Goal: Task Accomplishment & Management: Use online tool/utility

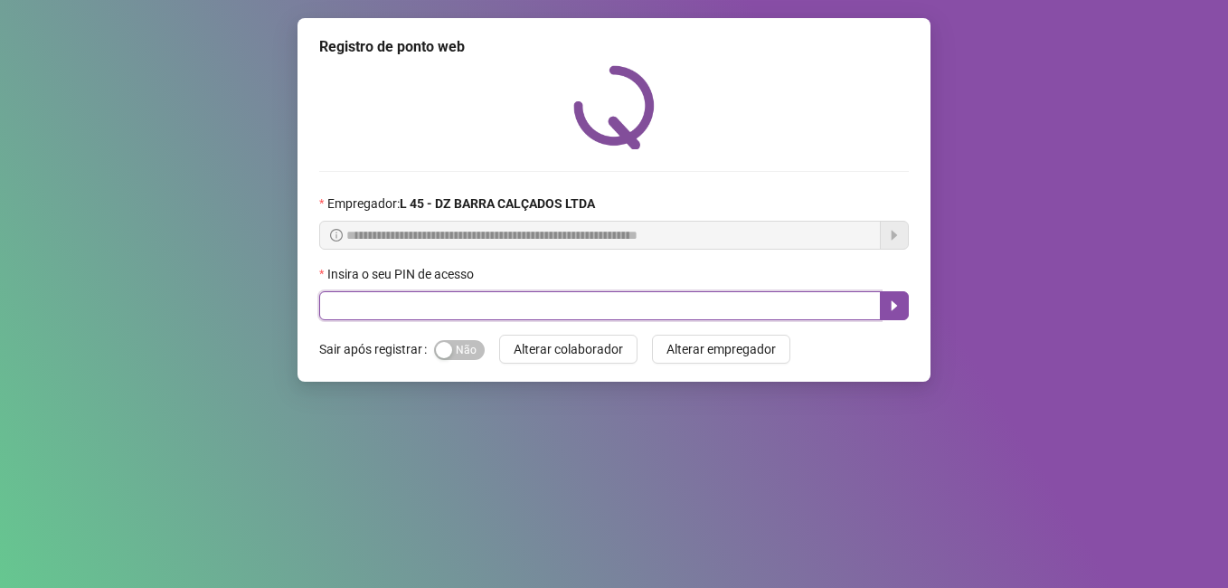
click at [451, 306] on input "text" at bounding box center [599, 305] width 561 height 29
type input "*****"
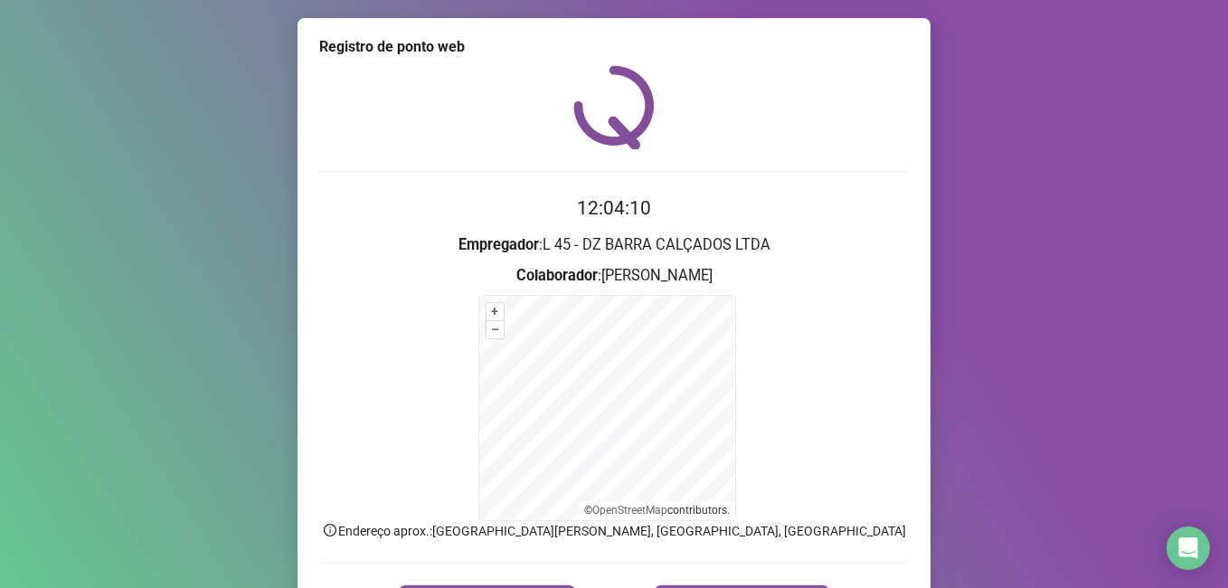
scroll to position [113, 0]
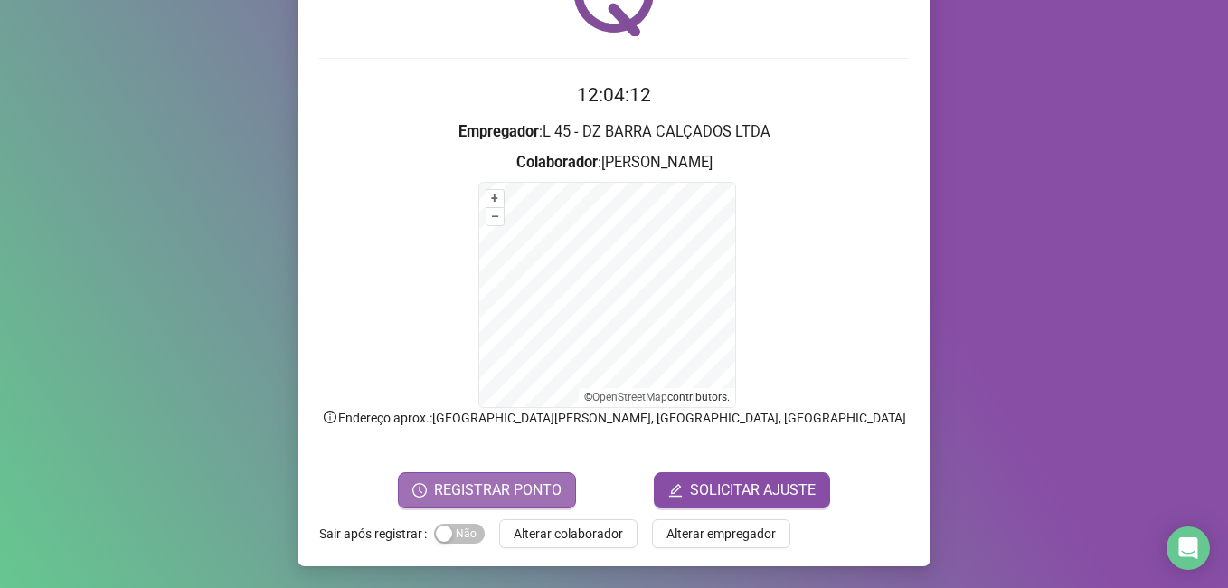
click at [495, 481] on span "REGISTRAR PONTO" at bounding box center [497, 490] width 127 height 22
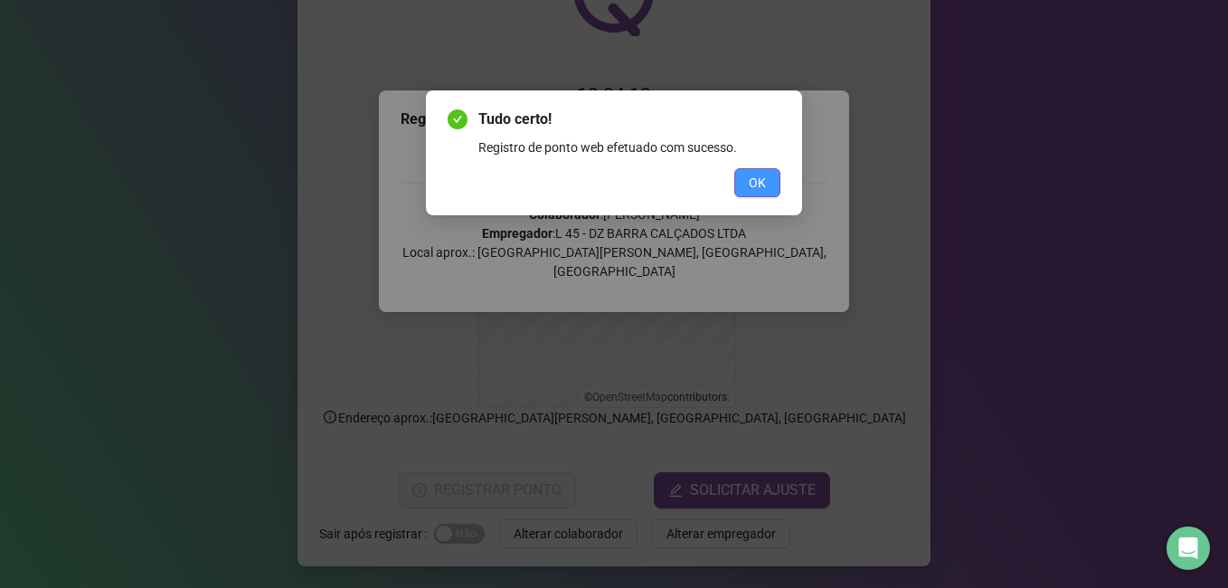
click at [762, 178] on span "OK" at bounding box center [757, 183] width 17 height 20
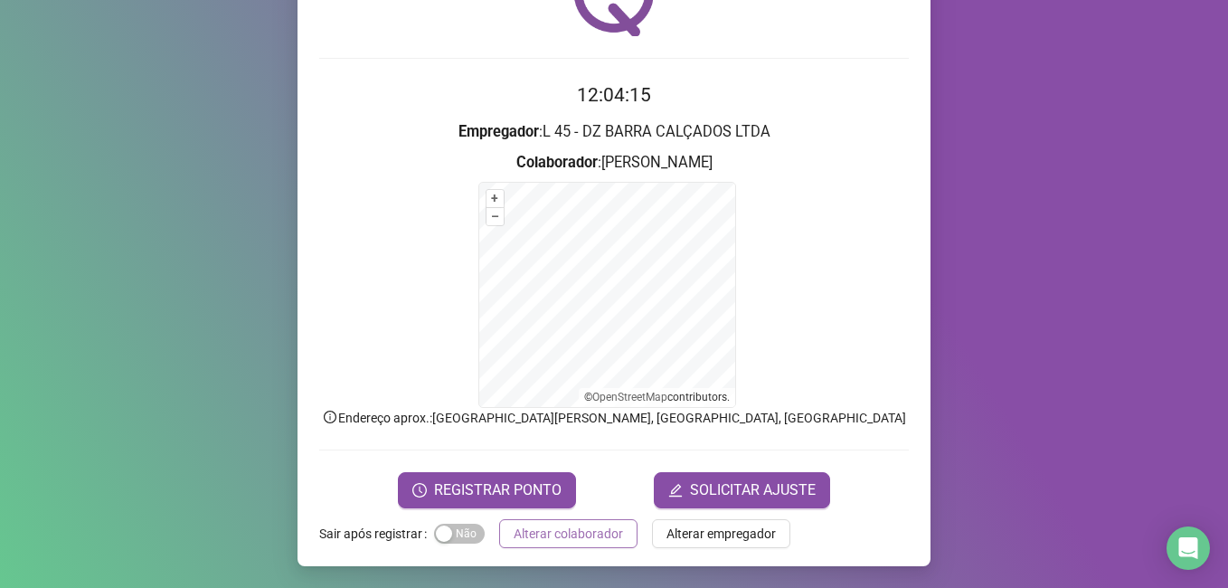
click at [558, 531] on span "Alterar colaborador" at bounding box center [567, 533] width 109 height 20
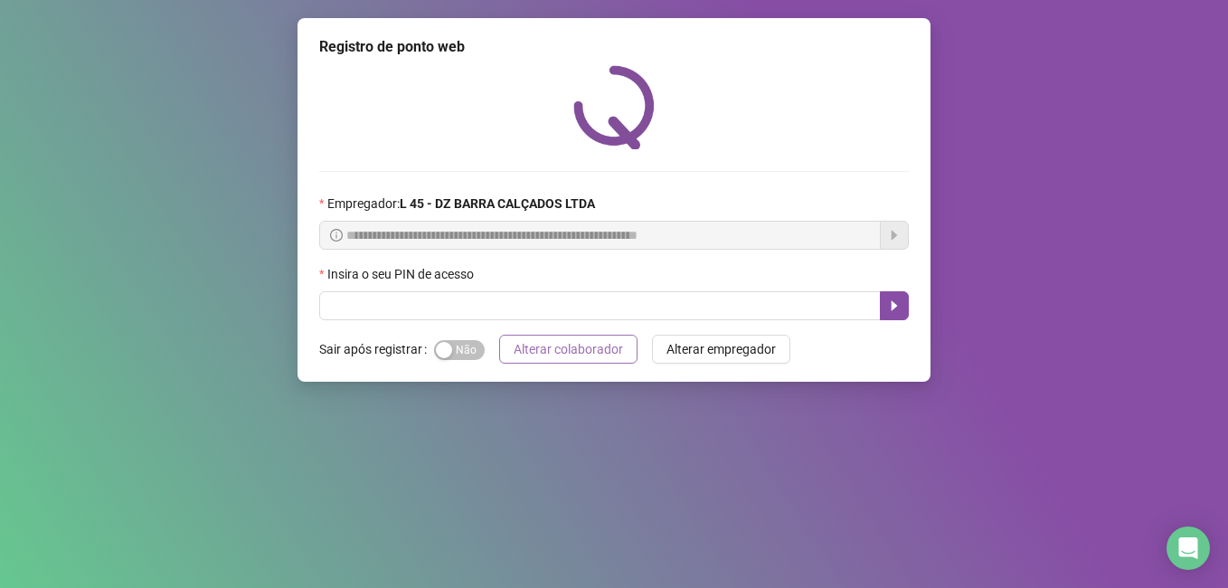
scroll to position [0, 0]
drag, startPoint x: 434, startPoint y: 307, endPoint x: 443, endPoint y: 295, distance: 15.6
click at [443, 295] on input "text" at bounding box center [599, 305] width 561 height 29
click at [392, 310] on input "text" at bounding box center [599, 305] width 561 height 29
click at [391, 284] on label "Insira o seu PIN de acesso" at bounding box center [402, 274] width 166 height 20
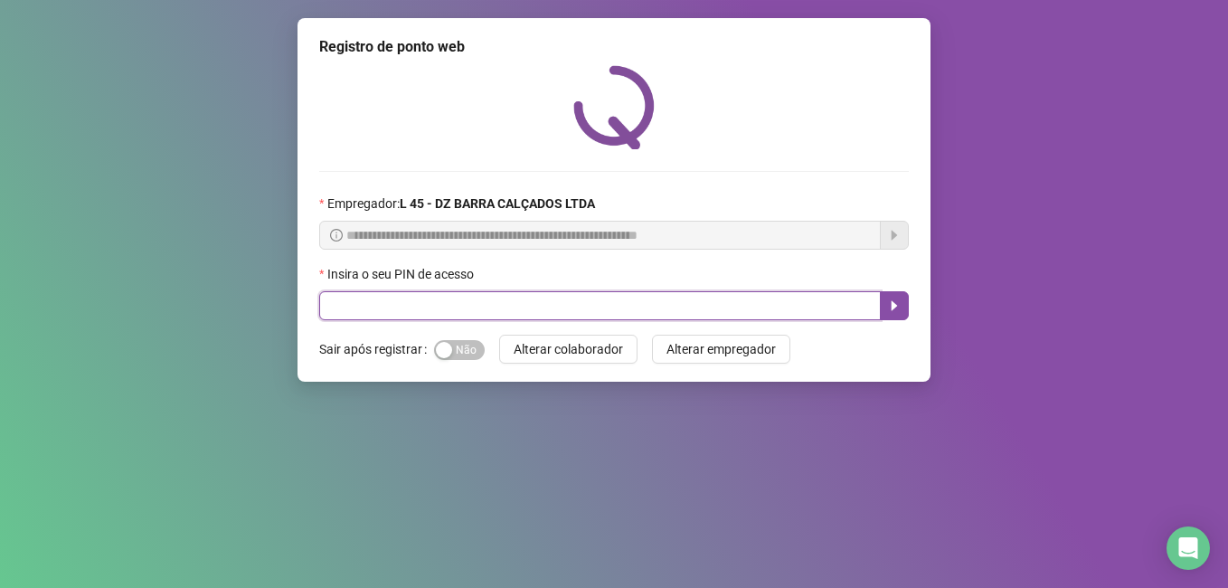
click at [391, 308] on input "text" at bounding box center [599, 305] width 561 height 29
type input "*"
type input "*****"
click at [896, 306] on icon "caret-right" at bounding box center [894, 306] width 6 height 10
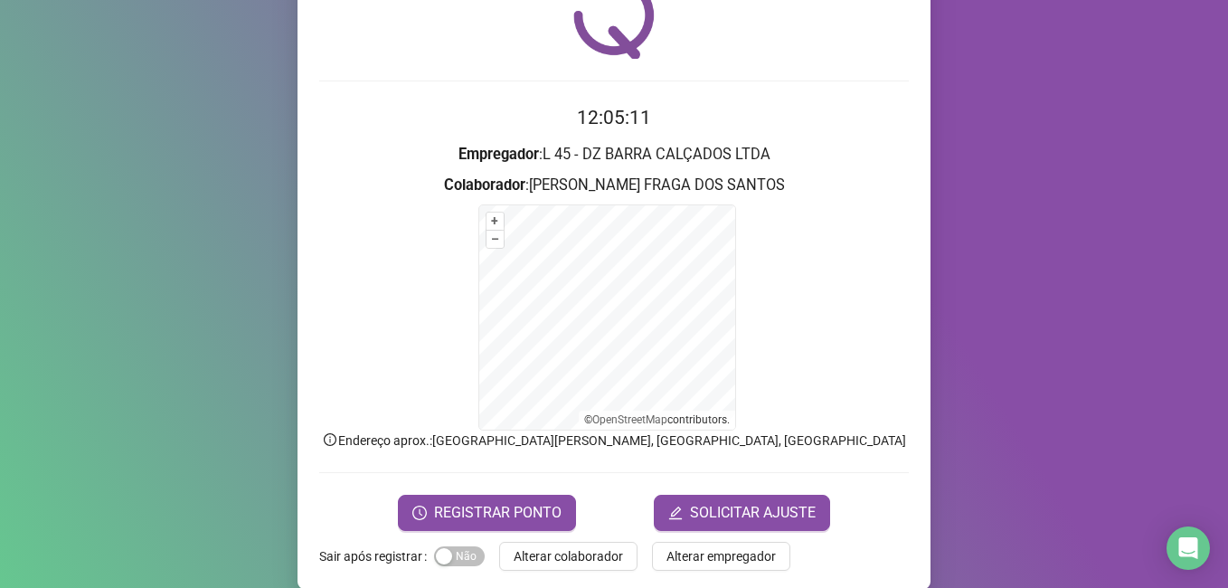
scroll to position [113, 0]
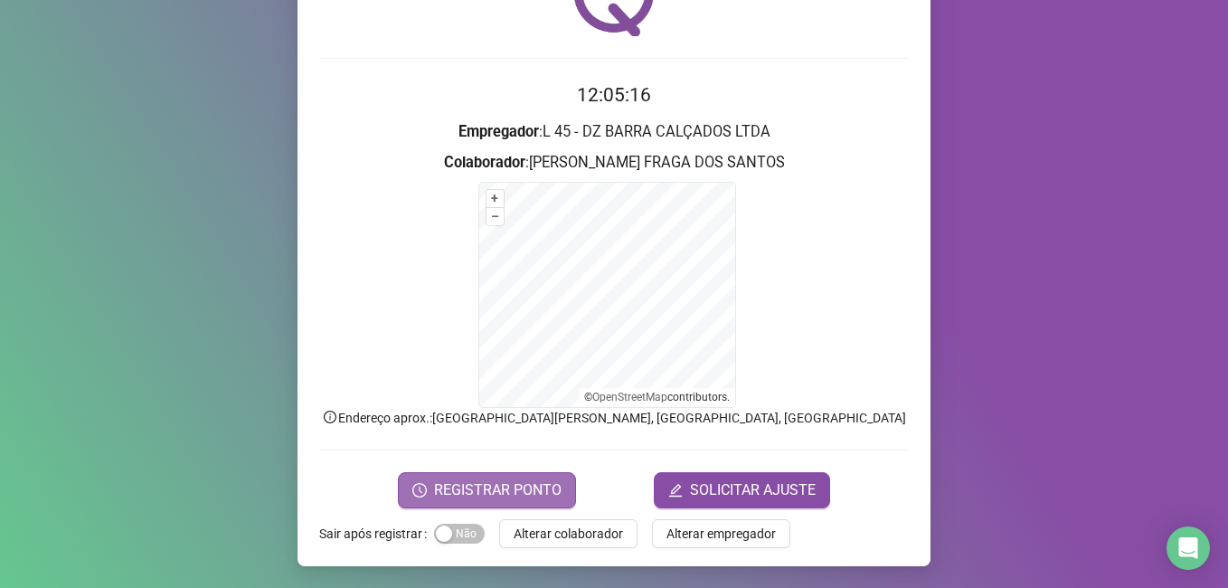
click at [486, 495] on span "REGISTRAR PONTO" at bounding box center [497, 490] width 127 height 22
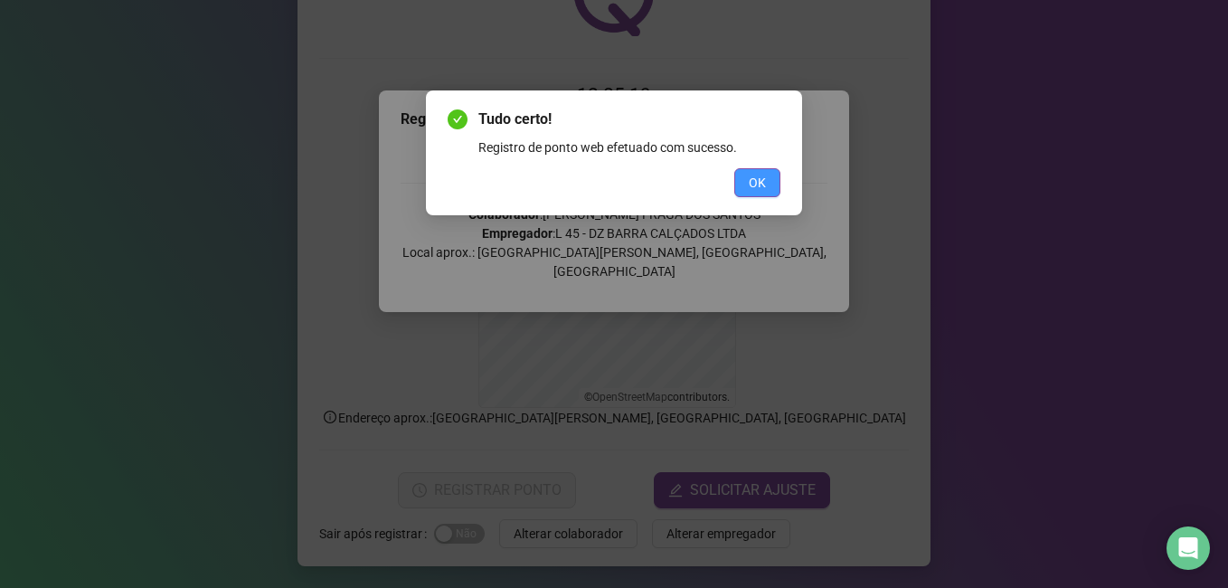
click at [761, 181] on span "OK" at bounding box center [757, 183] width 17 height 20
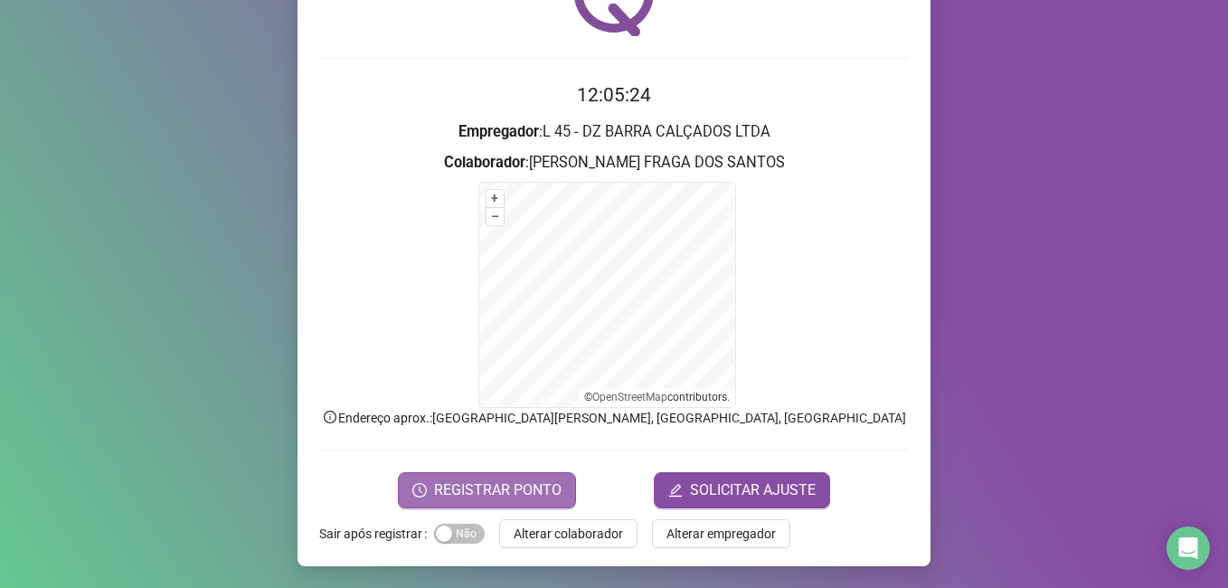
click at [496, 491] on span "REGISTRAR PONTO" at bounding box center [497, 490] width 127 height 22
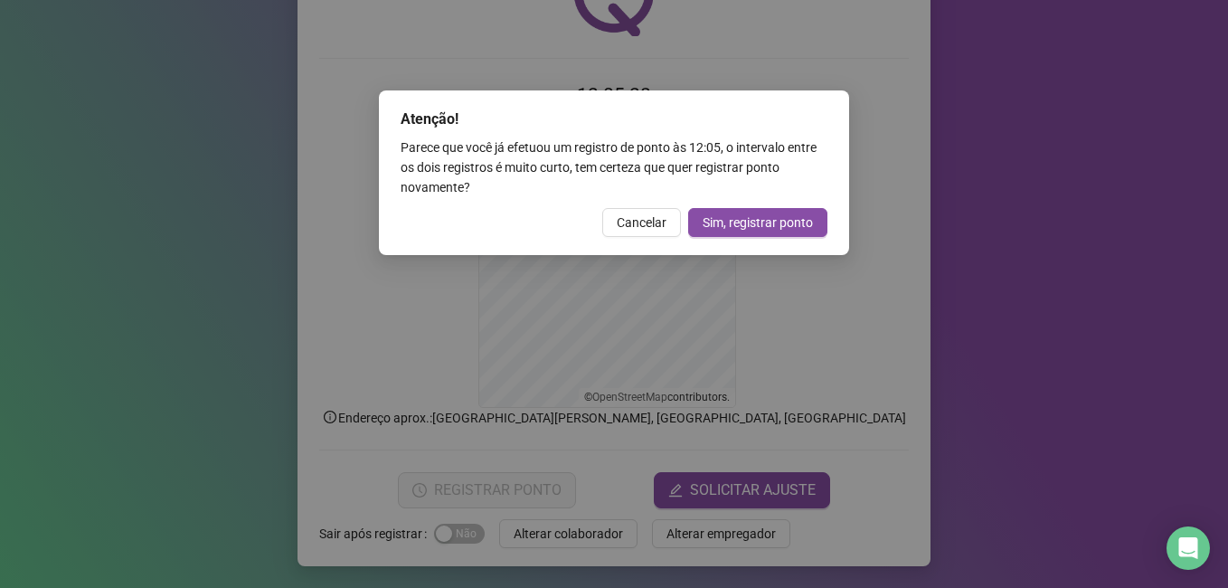
click at [552, 529] on div "Atenção! Parece que você já efetuou um registro de ponto às 12:05 , o intervalo…" at bounding box center [614, 294] width 1228 height 588
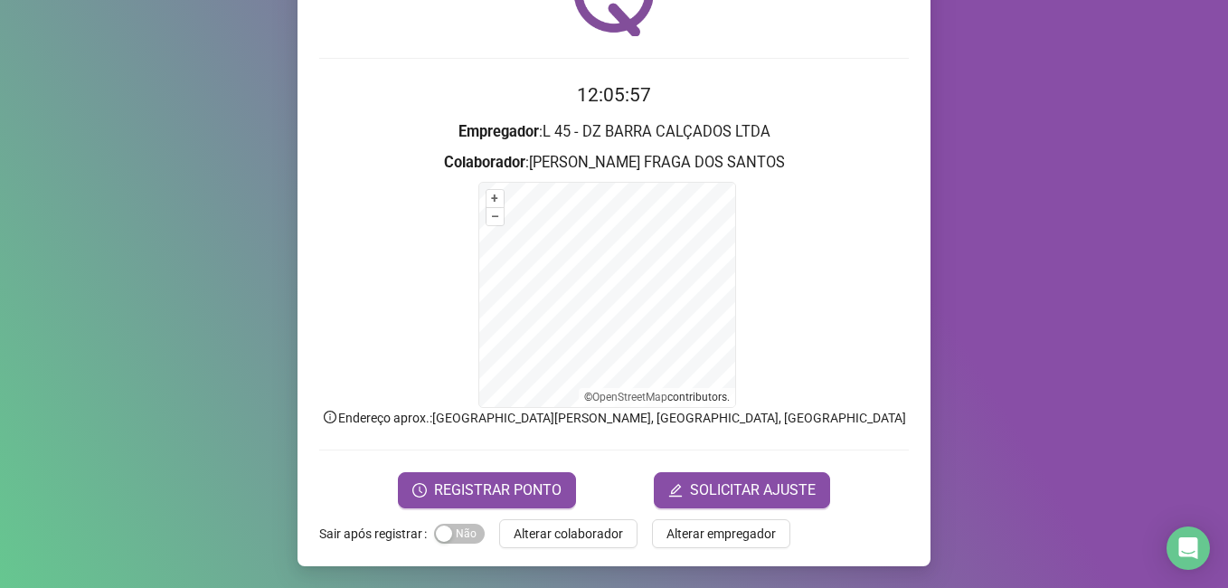
drag, startPoint x: 549, startPoint y: 542, endPoint x: 424, endPoint y: 83, distance: 475.9
click at [560, 523] on span "Alterar colaborador" at bounding box center [567, 533] width 109 height 20
